Goal: Task Accomplishment & Management: Manage account settings

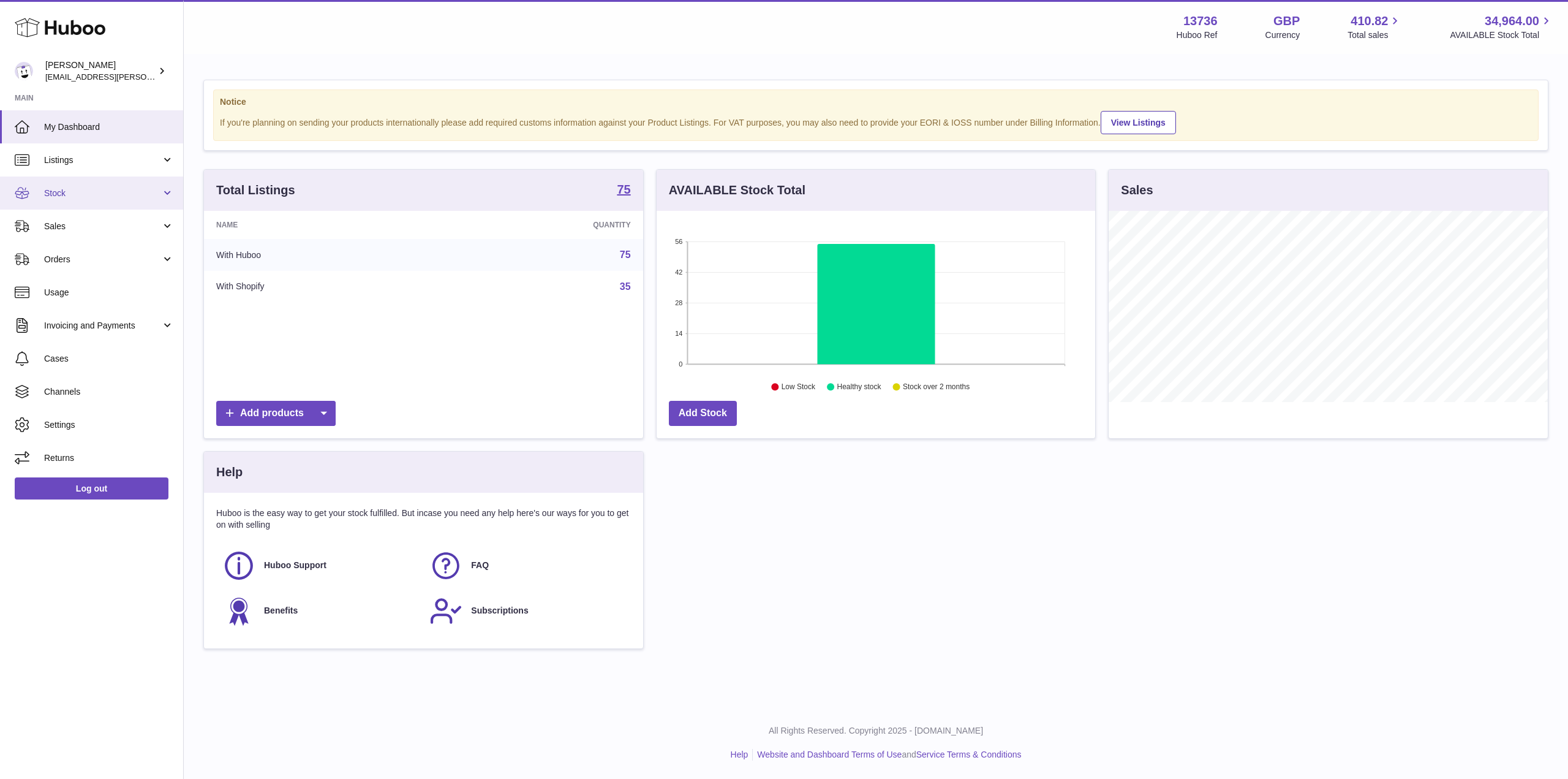
scroll to position [191, 439]
click at [117, 198] on span "Stock" at bounding box center [102, 193] width 117 height 12
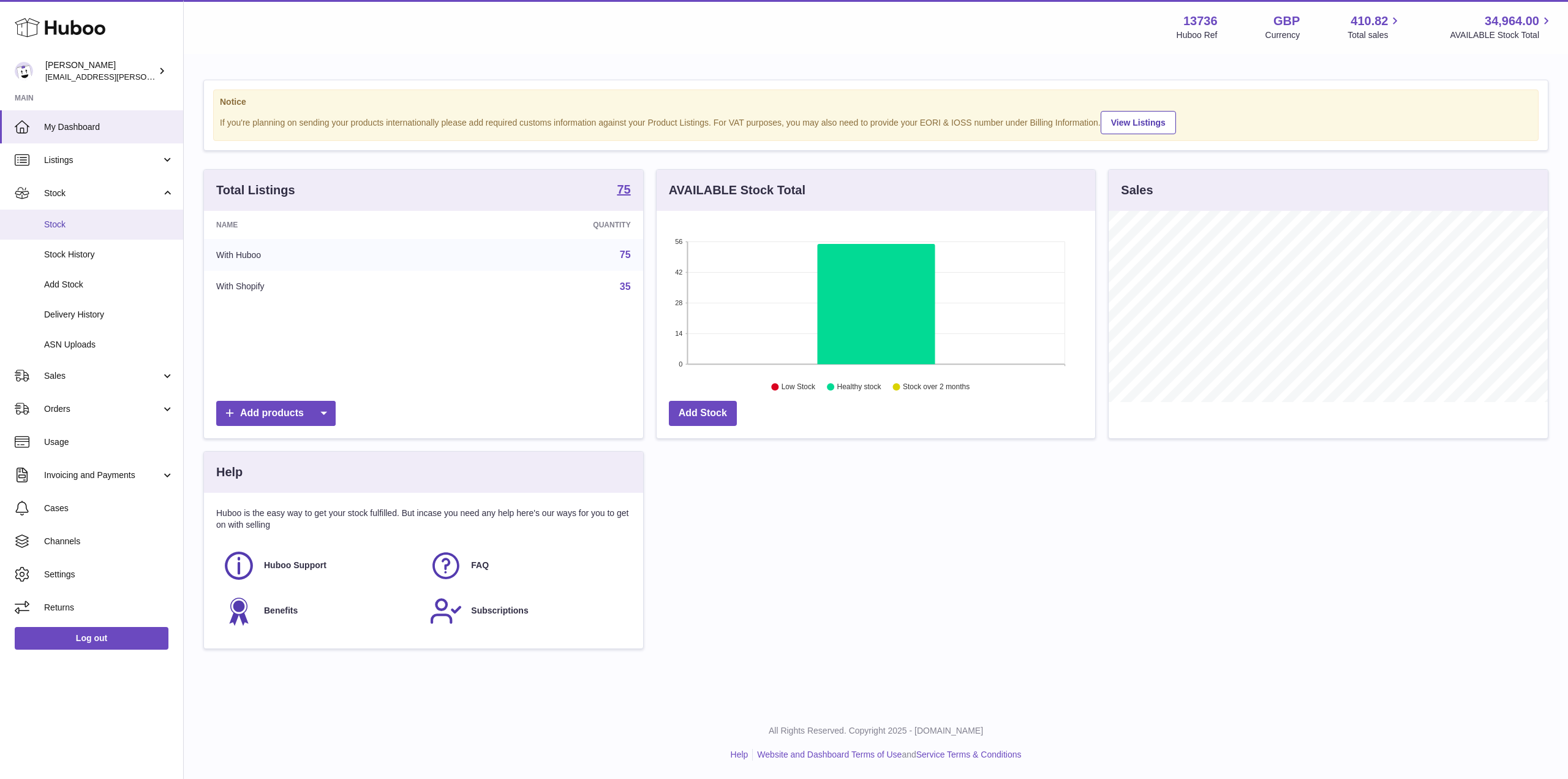
click at [116, 214] on link "Stock" at bounding box center [91, 225] width 183 height 30
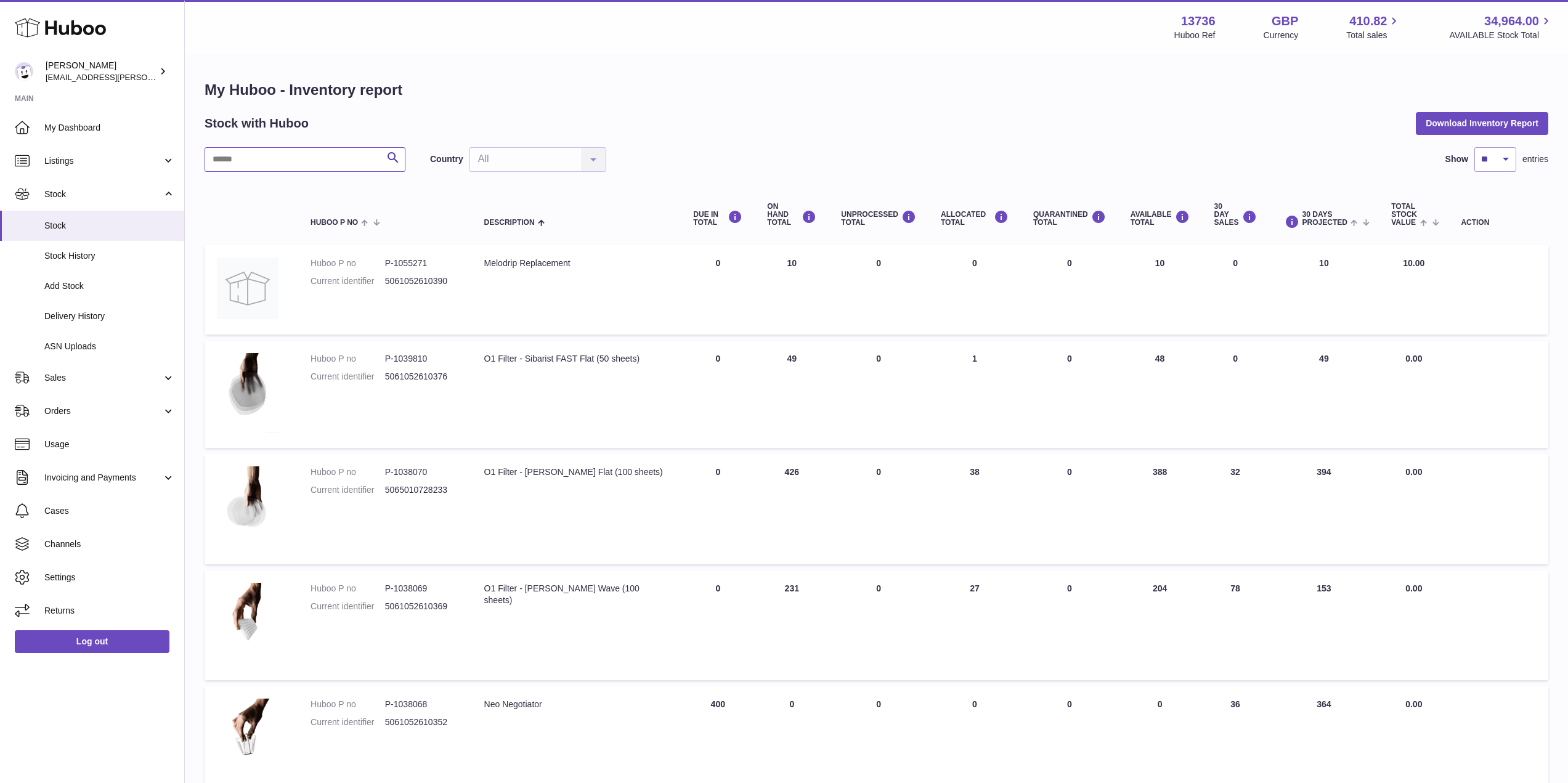
click at [304, 159] on input "text" at bounding box center [305, 160] width 201 height 25
type input "********"
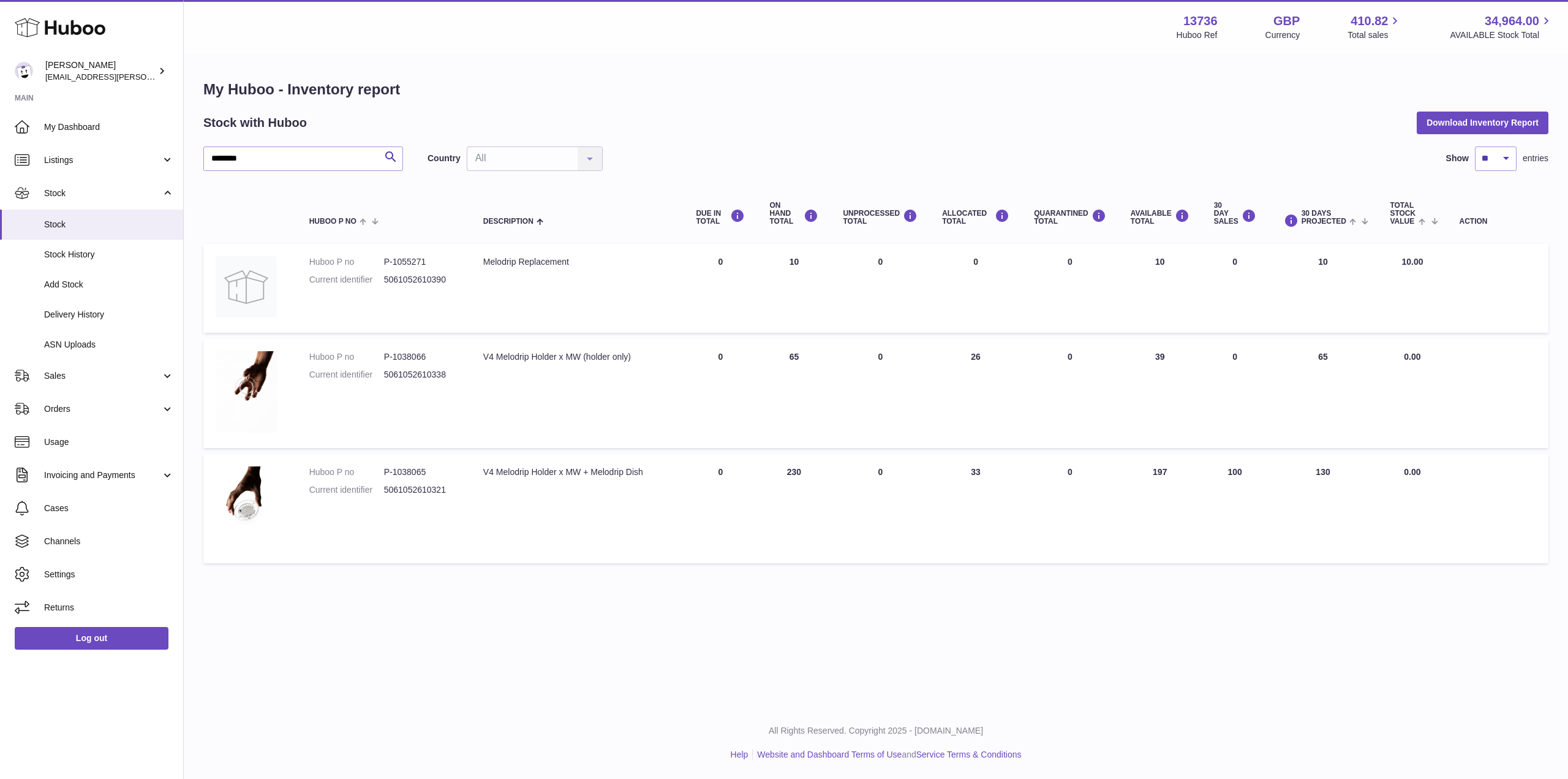
click at [1165, 266] on td "AVAILABLE Total 10" at bounding box center [1160, 288] width 83 height 89
